Goal: Information Seeking & Learning: Understand process/instructions

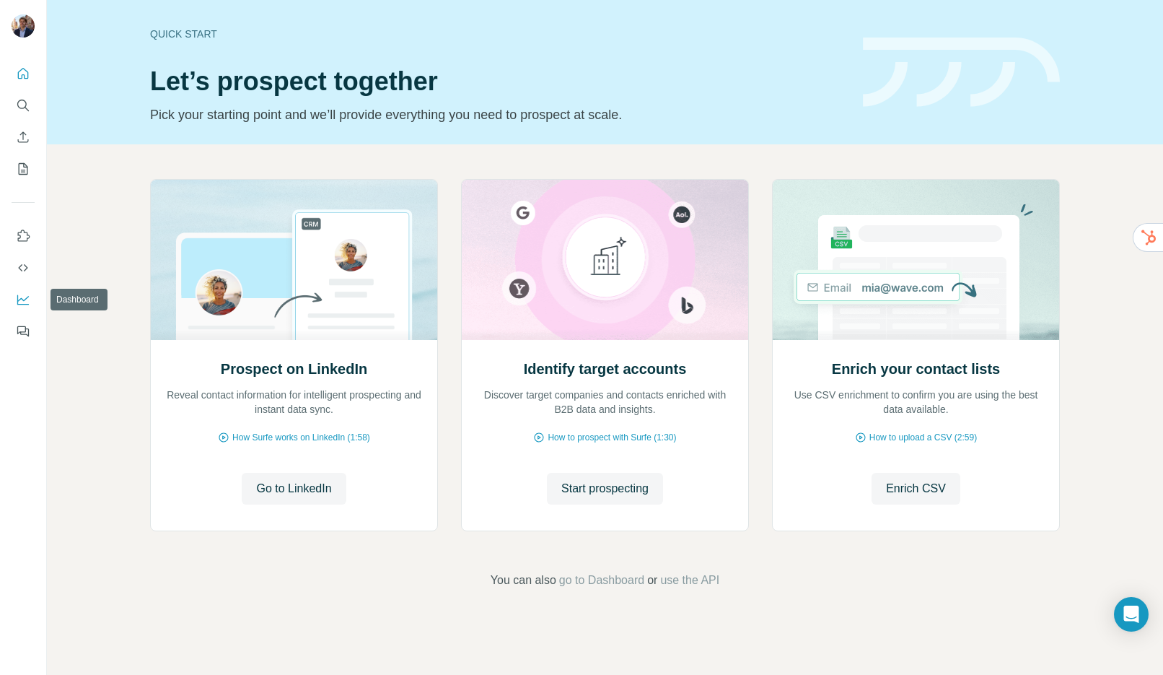
click at [20, 303] on icon "Dashboard" at bounding box center [23, 299] width 14 height 14
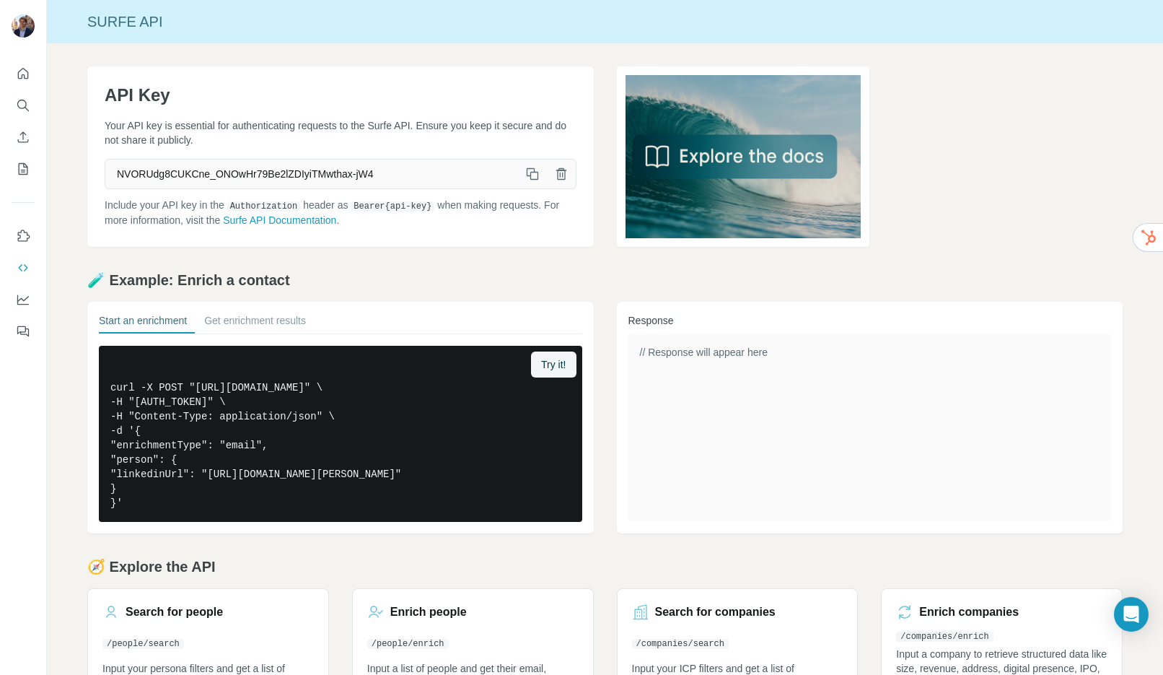
click at [142, 209] on p "Include your API key in the Authorization header as Bearer {api-key} when makin…" at bounding box center [341, 213] width 472 height 30
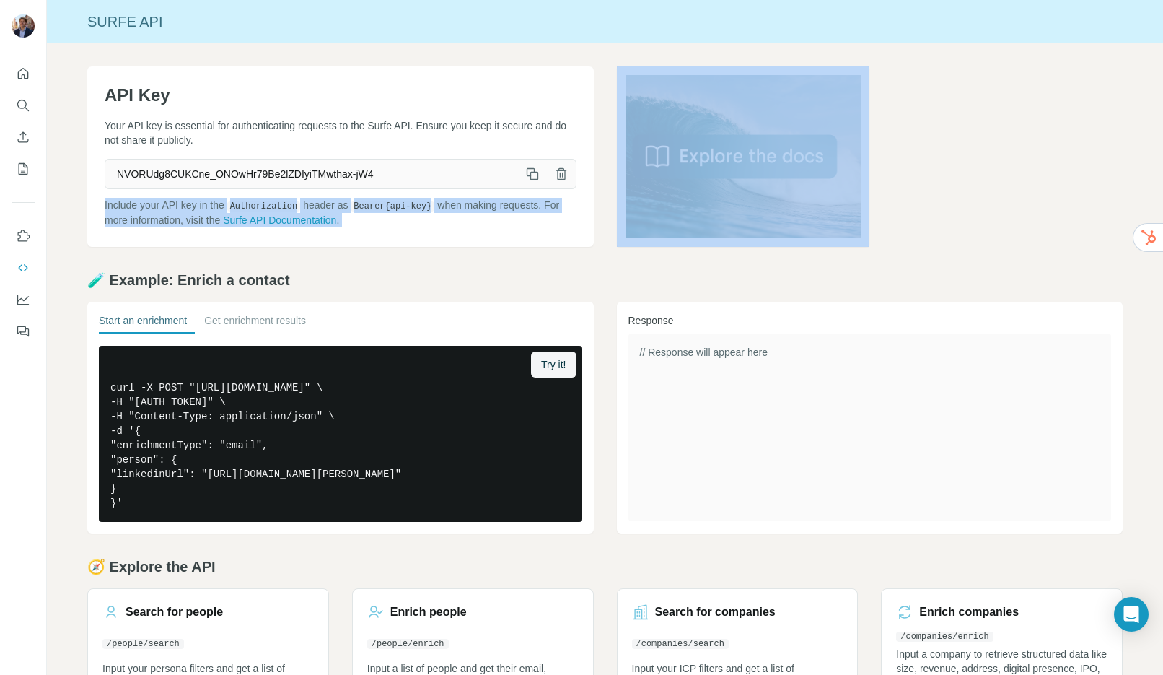
click at [142, 209] on p "Include your API key in the Authorization header as Bearer {api-key} when makin…" at bounding box center [341, 213] width 472 height 30
drag, startPoint x: 144, startPoint y: 213, endPoint x: 163, endPoint y: 167, distance: 50.1
click at [144, 212] on p "Include your API key in the Authorization header as Bearer {api-key} when makin…" at bounding box center [341, 213] width 472 height 30
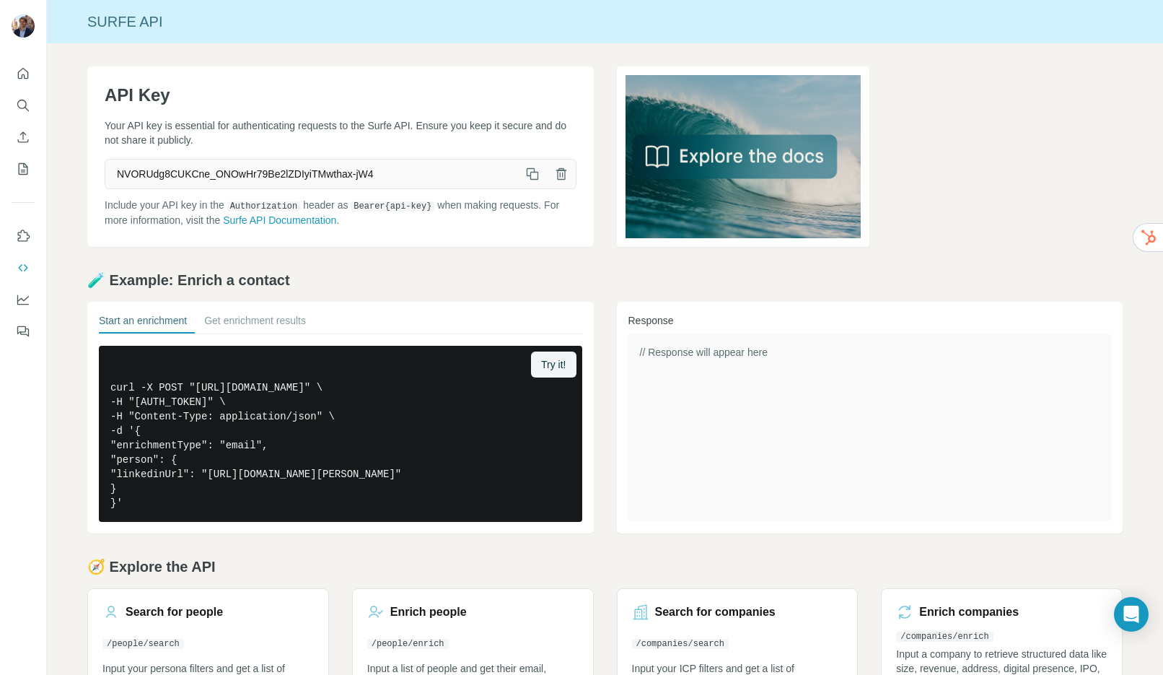
click at [165, 131] on p "Your API key is essential for authenticating requests to the Surfe API. Ensure …" at bounding box center [341, 132] width 472 height 29
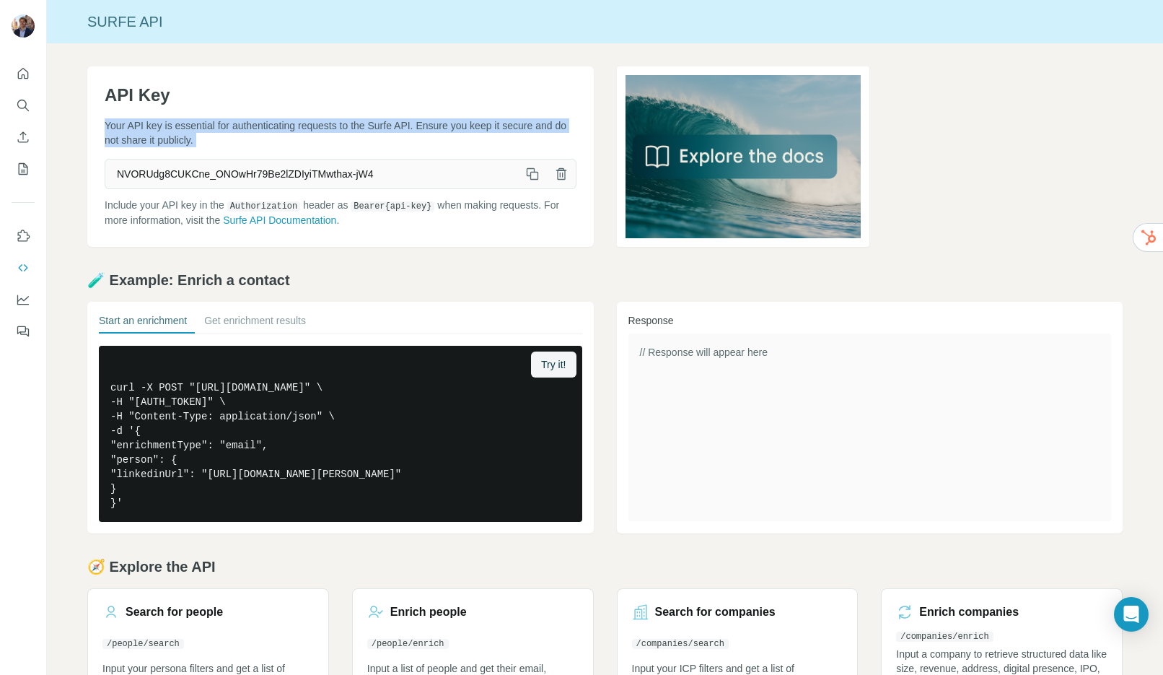
click at [165, 131] on p "Your API key is essential for authenticating requests to the Surfe API. Ensure …" at bounding box center [341, 132] width 472 height 29
click at [153, 128] on p "Your API key is essential for authenticating requests to the Surfe API. Ensure …" at bounding box center [341, 132] width 472 height 29
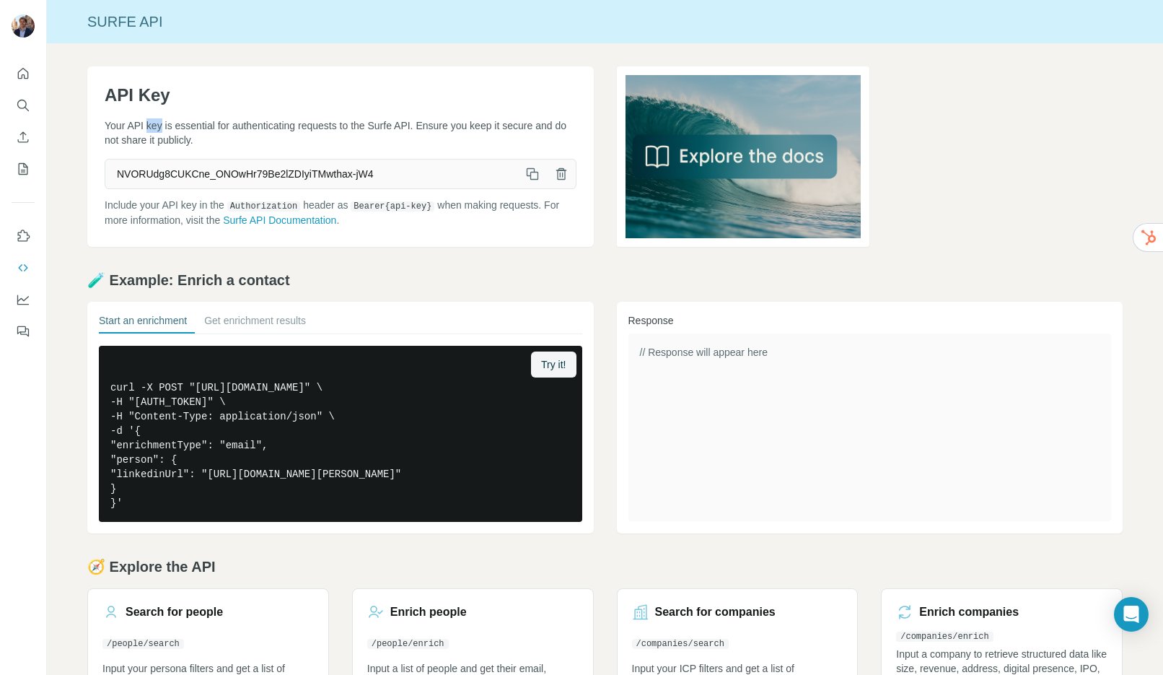
click at [153, 128] on p "Your API key is essential for authenticating requests to the Surfe API. Ensure …" at bounding box center [341, 132] width 472 height 29
click at [200, 125] on p "Your API key is essential for authenticating requests to the Surfe API. Ensure …" at bounding box center [341, 132] width 472 height 29
click at [274, 126] on p "Your API key is essential for authenticating requests to the Surfe API. Ensure …" at bounding box center [341, 132] width 472 height 29
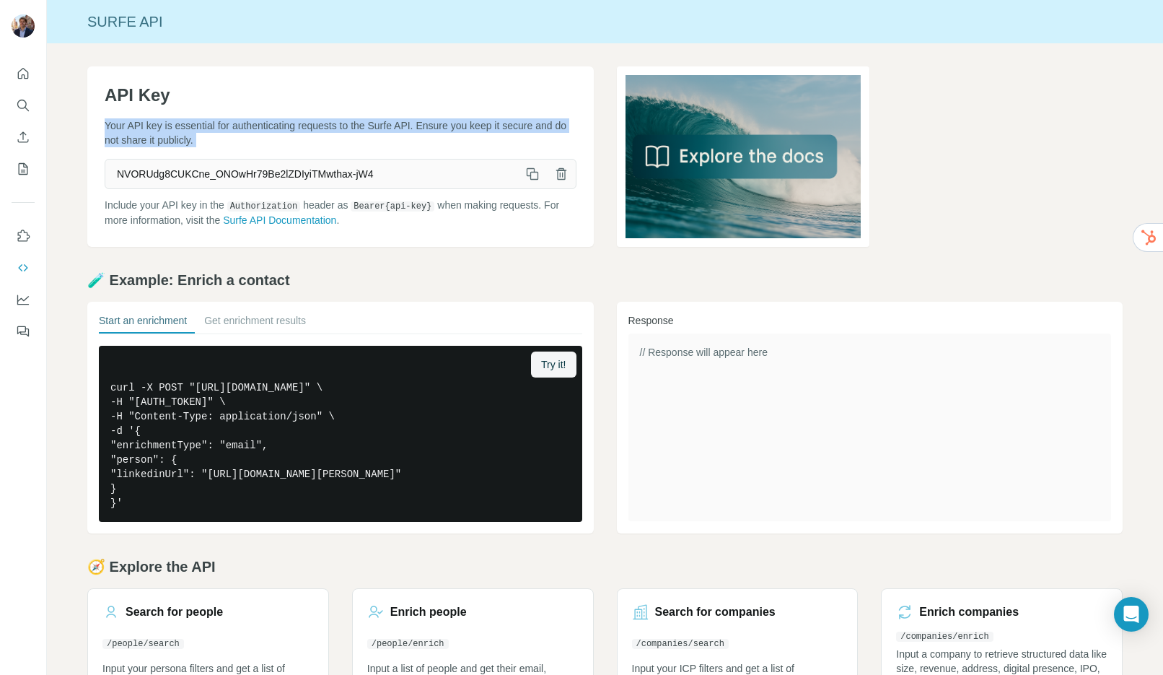
click at [274, 126] on p "Your API key is essential for authenticating requests to the Surfe API. Ensure …" at bounding box center [341, 132] width 472 height 29
click at [274, 128] on p "Your API key is essential for authenticating requests to the Surfe API. Ensure …" at bounding box center [341, 132] width 472 height 29
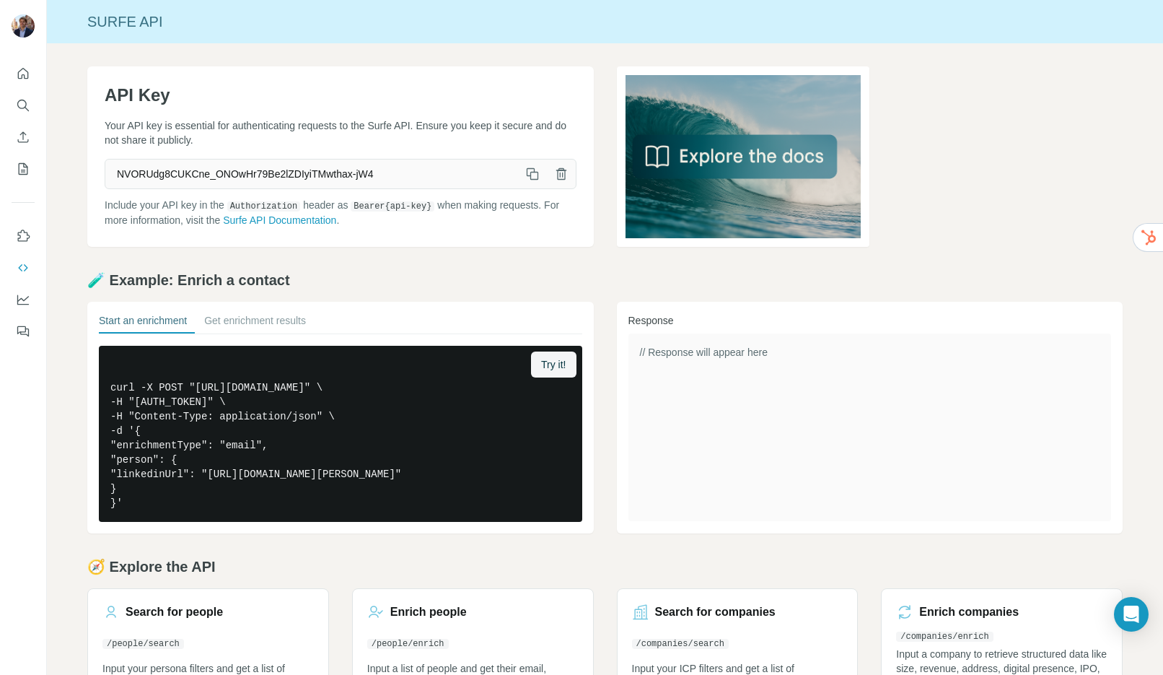
click at [178, 207] on p "Include your API key in the Authorization header as Bearer {api-key} when makin…" at bounding box center [341, 213] width 472 height 30
click at [196, 205] on p "Include your API key in the Authorization header as Bearer {api-key} when makin…" at bounding box center [341, 213] width 472 height 30
click at [195, 206] on p "Include your API key in the Authorization header as Bearer {api-key} when makin…" at bounding box center [341, 213] width 472 height 30
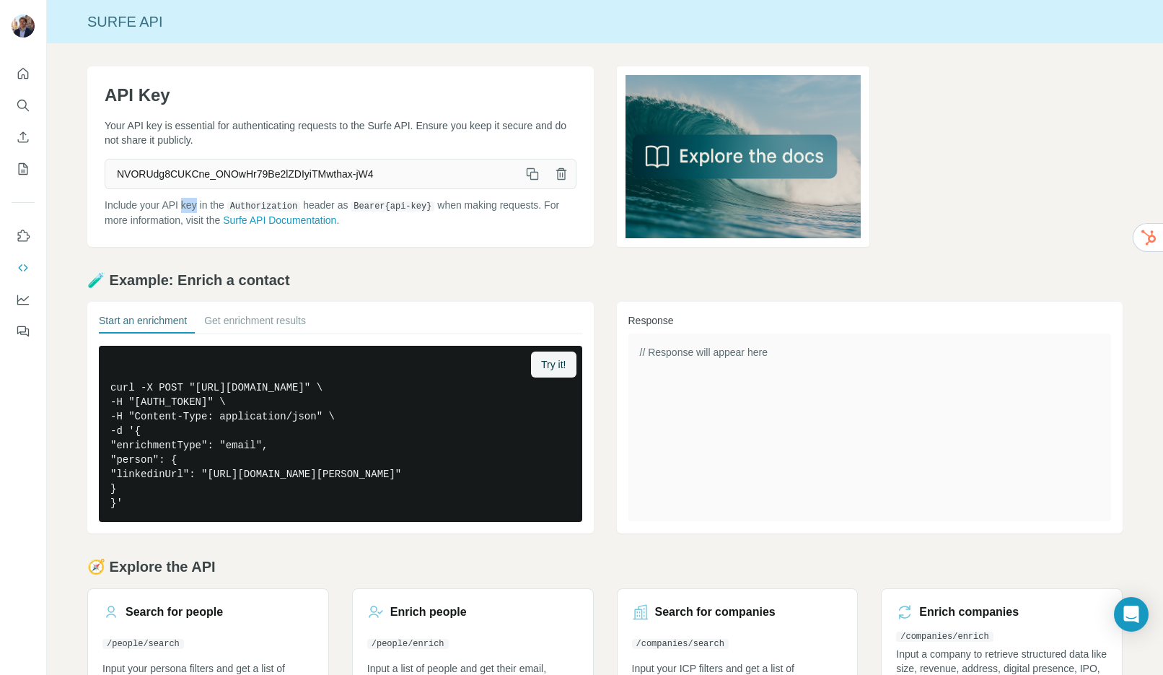
click at [195, 206] on p "Include your API key in the Authorization header as Bearer {api-key} when makin…" at bounding box center [341, 213] width 472 height 30
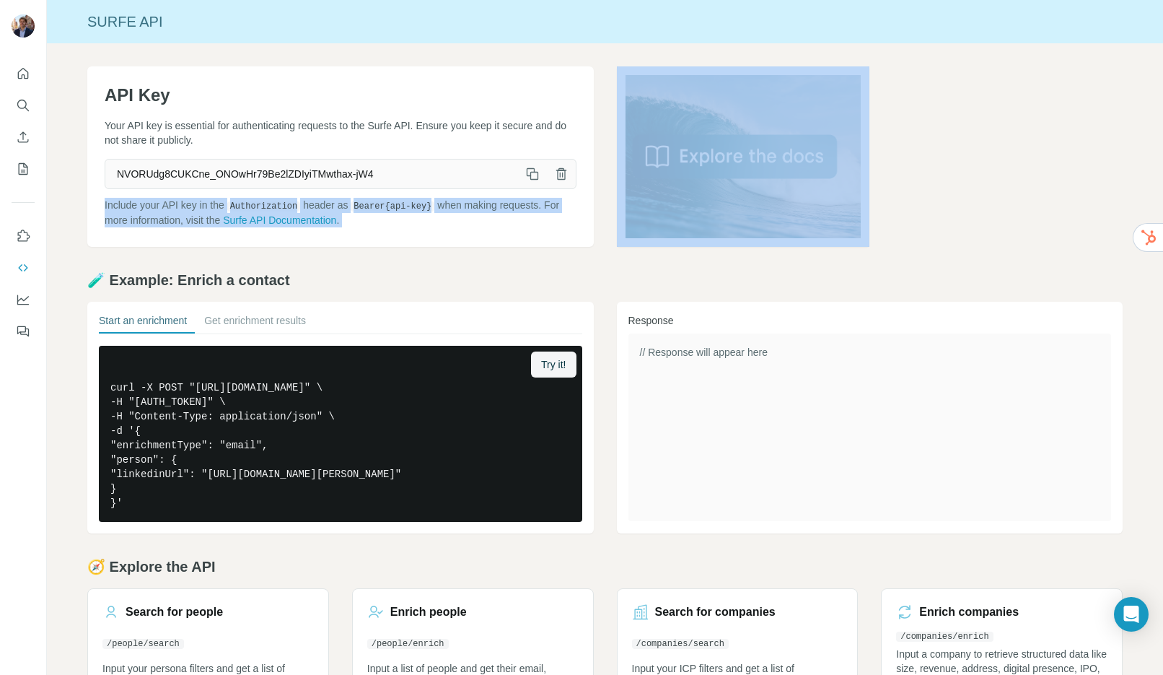
click at [195, 206] on p "Include your API key in the Authorization header as Bearer {api-key} when makin…" at bounding box center [341, 213] width 472 height 30
click at [177, 204] on p "Include your API key in the Authorization header as Bearer {api-key} when makin…" at bounding box center [341, 213] width 472 height 30
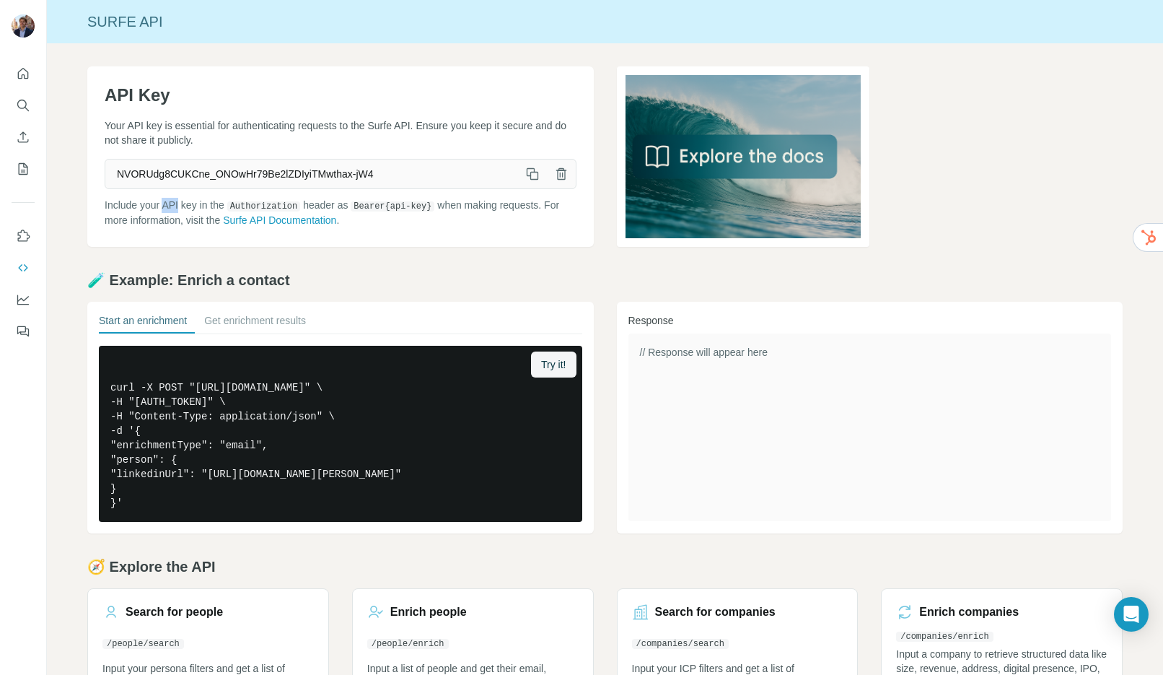
click at [177, 204] on p "Include your API key in the Authorization header as Bearer {api-key} when makin…" at bounding box center [341, 213] width 472 height 30
click at [119, 204] on p "Include your API key in the Authorization header as Bearer {api-key} when makin…" at bounding box center [341, 213] width 472 height 30
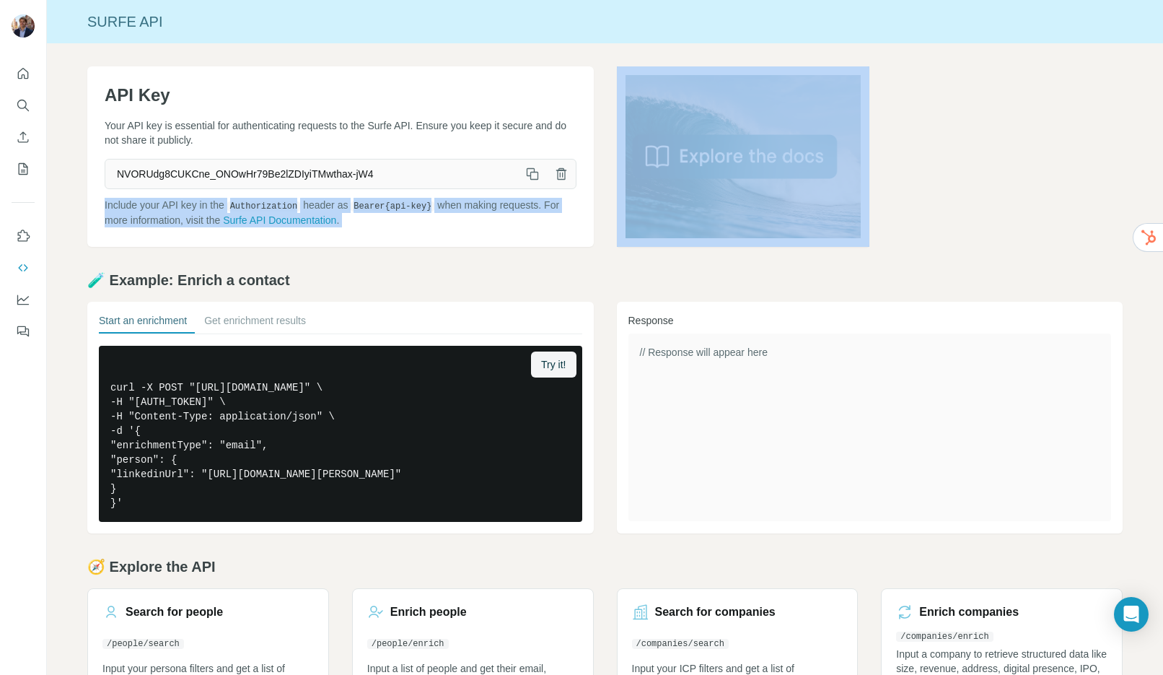
click at [119, 204] on p "Include your API key in the Authorization header as Bearer {api-key} when makin…" at bounding box center [341, 213] width 472 height 30
click at [136, 215] on p "Include your API key in the Authorization header as Bearer {api-key} when makin…" at bounding box center [341, 213] width 472 height 30
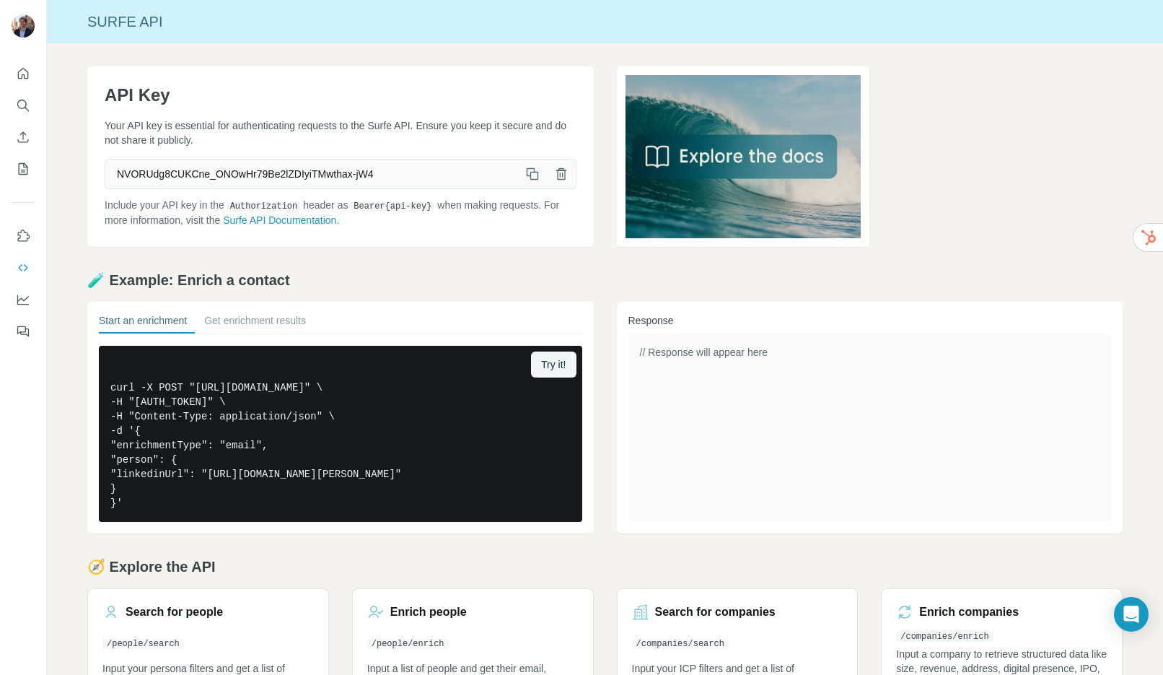
click at [131, 206] on p "Include your API key in the Authorization header as Bearer {api-key} when makin…" at bounding box center [341, 213] width 472 height 30
click at [183, 207] on p "Include your API key in the Authorization header as Bearer {api-key} when makin…" at bounding box center [341, 213] width 472 height 30
click at [175, 206] on p "Include your API key in the Authorization header as Bearer {api-key} when makin…" at bounding box center [341, 213] width 472 height 30
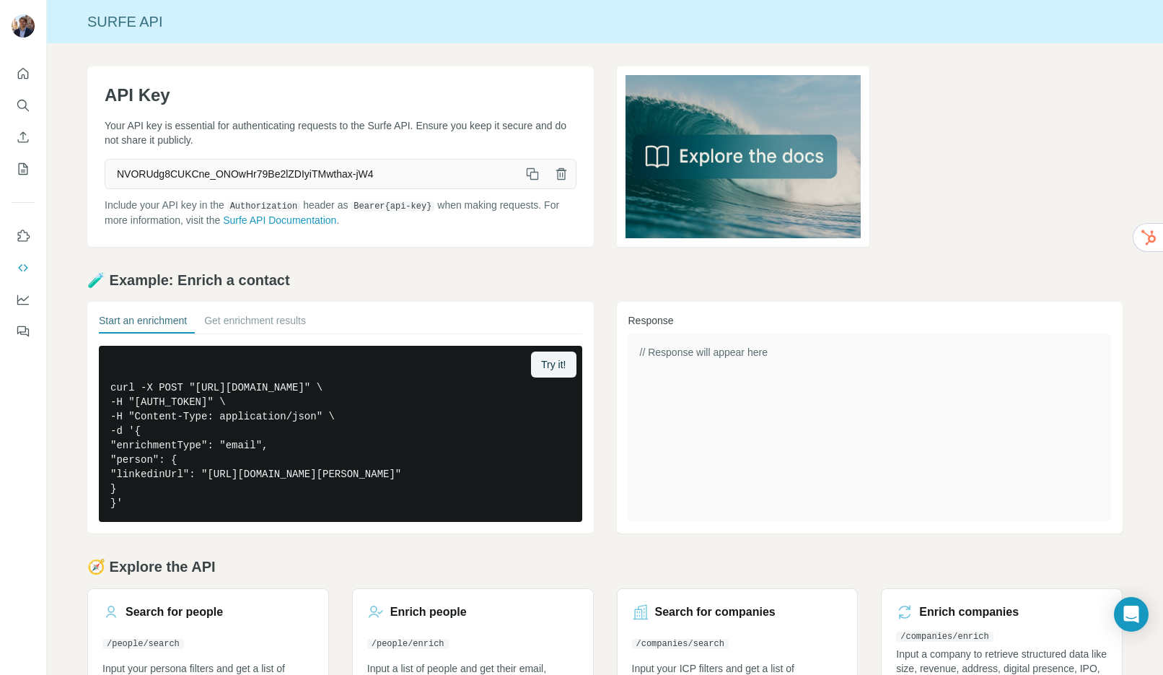
click at [178, 212] on p "Include your API key in the Authorization header as Bearer {api-key} when makin…" at bounding box center [341, 213] width 472 height 30
click at [25, 306] on icon "Dashboard" at bounding box center [23, 299] width 14 height 14
